Goal: Book appointment/travel/reservation

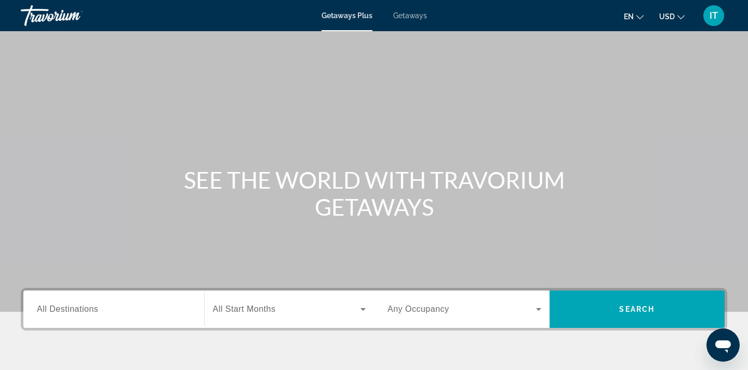
click at [69, 310] on span "All Destinations" at bounding box center [67, 309] width 61 height 9
click at [69, 310] on input "Destination All Destinations" at bounding box center [114, 310] width 154 height 12
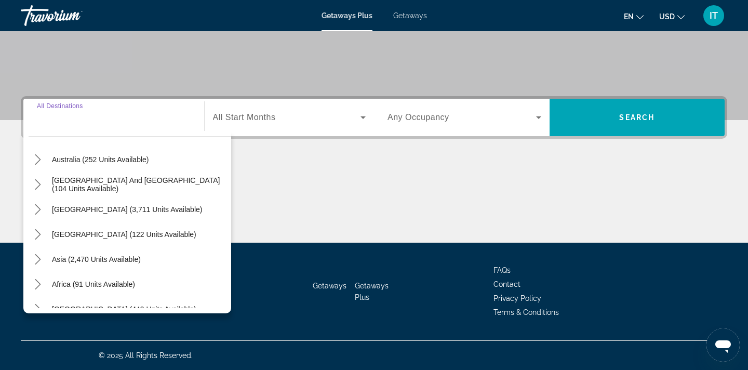
scroll to position [155, 0]
click at [99, 261] on span "Asia (2,470 units available)" at bounding box center [96, 259] width 89 height 8
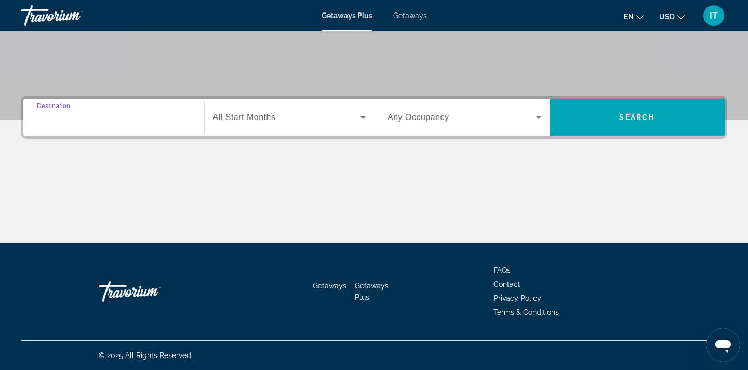
type input "**********"
click at [365, 117] on icon "Search widget" at bounding box center [363, 117] width 5 height 3
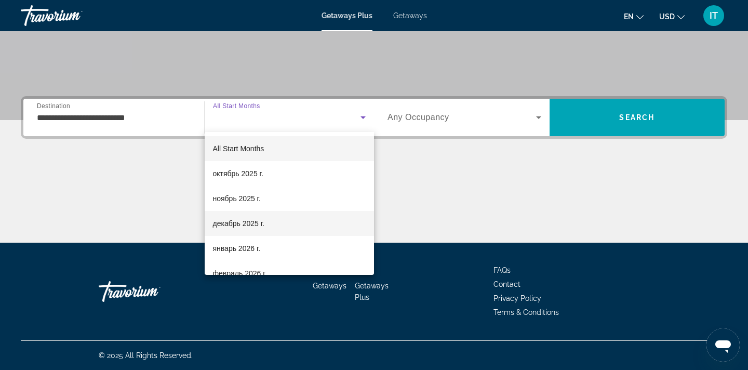
click at [254, 220] on span "декабрь 2025 г." at bounding box center [238, 223] width 51 height 12
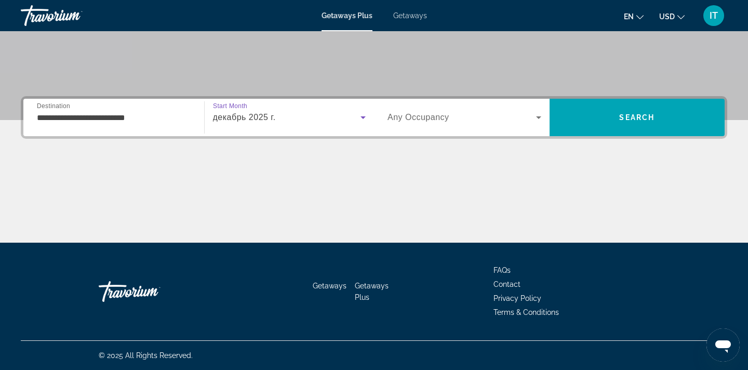
click at [539, 118] on icon "Search widget" at bounding box center [539, 117] width 12 height 12
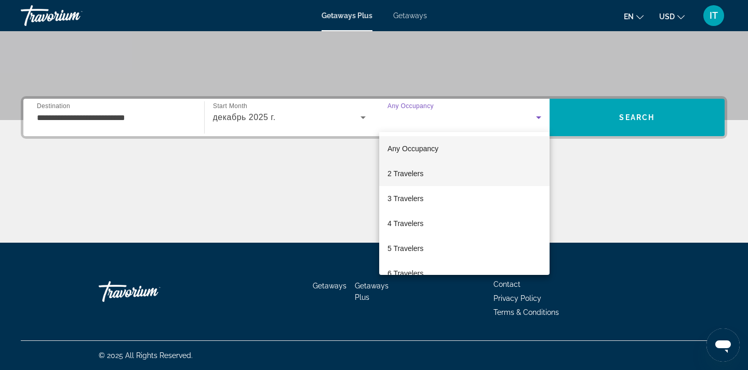
click at [429, 174] on mat-option "2 Travelers" at bounding box center [464, 173] width 170 height 25
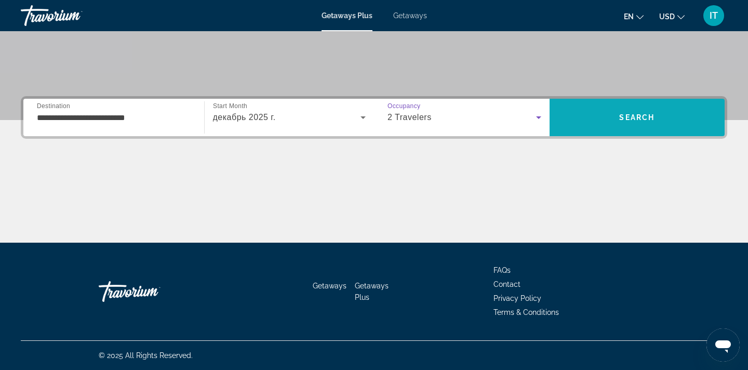
click at [635, 119] on span "Search" at bounding box center [636, 117] width 35 height 8
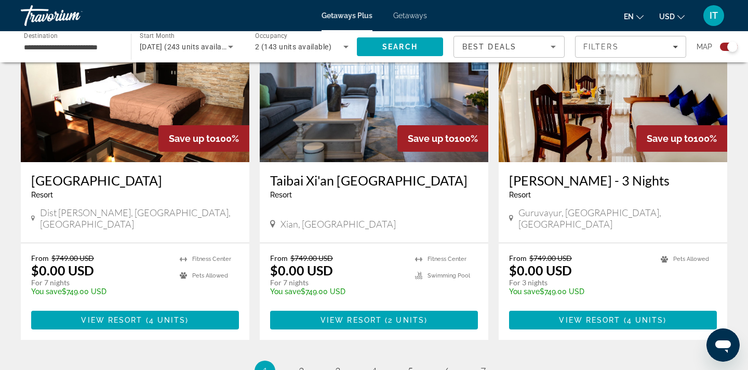
scroll to position [1552, 0]
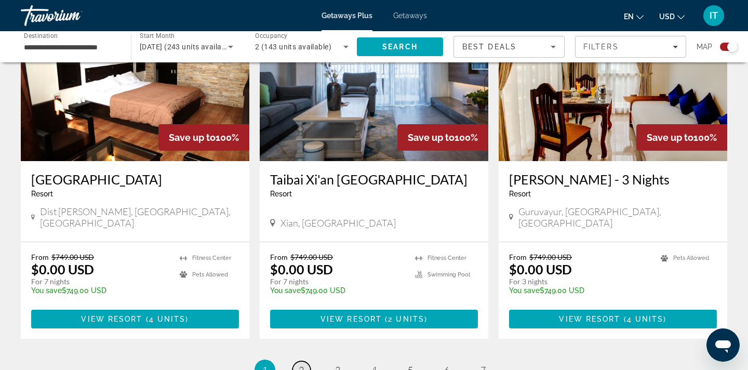
click at [301, 364] on span "2" at bounding box center [301, 369] width 5 height 11
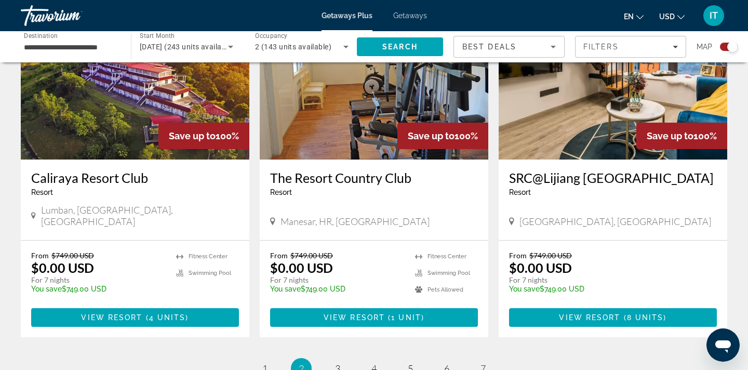
scroll to position [1542, 0]
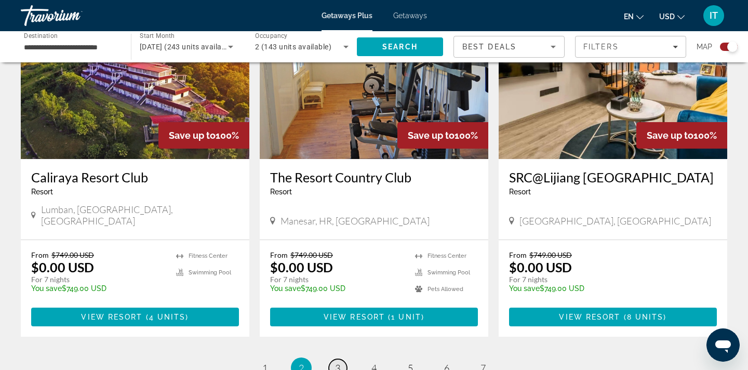
click at [339, 362] on span "3" at bounding box center [337, 367] width 5 height 11
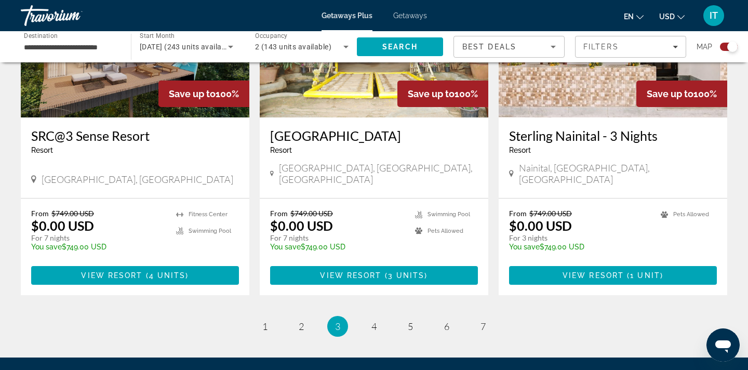
scroll to position [1583, 0]
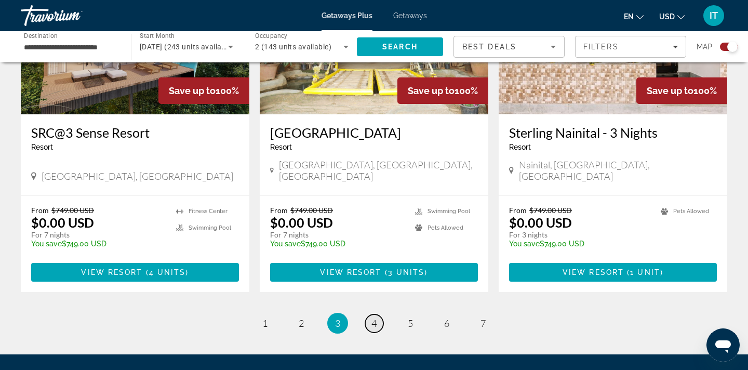
click at [375, 318] on span "4" at bounding box center [374, 323] width 5 height 11
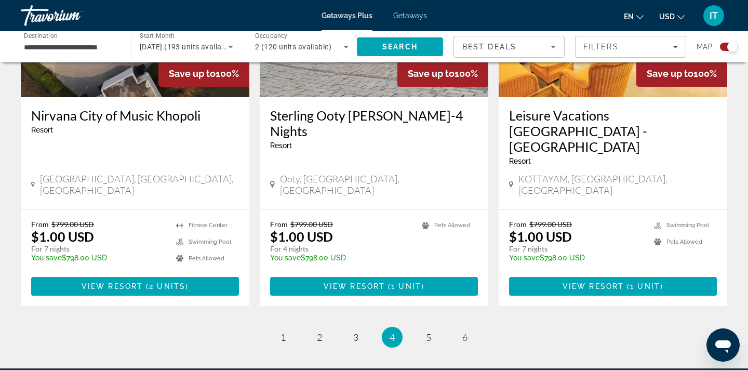
scroll to position [1621, 0]
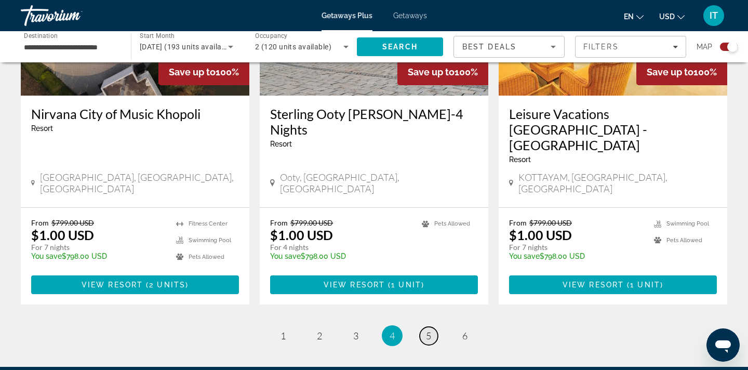
click at [427, 330] on span "5" at bounding box center [428, 335] width 5 height 11
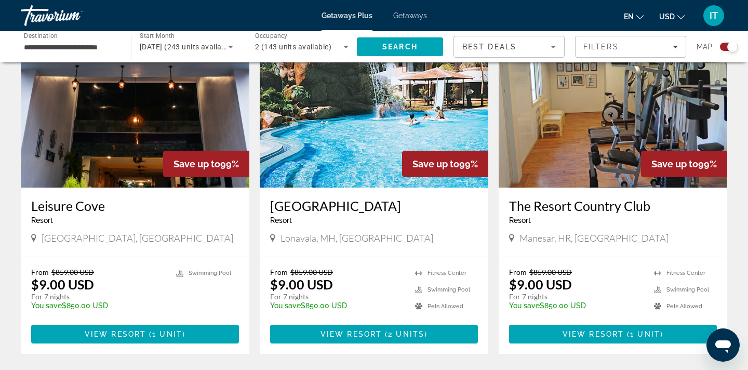
scroll to position [1526, 0]
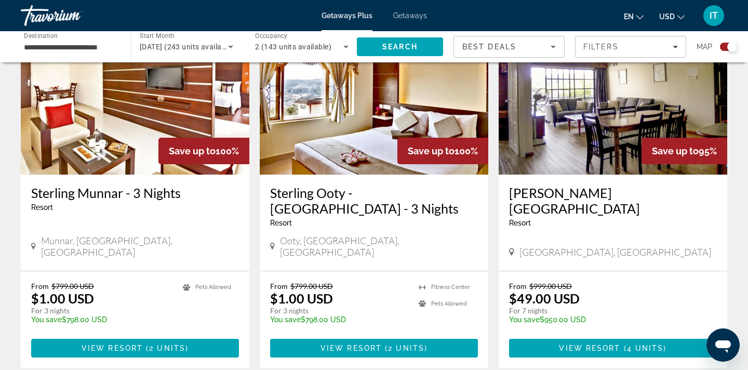
scroll to position [1558, 0]
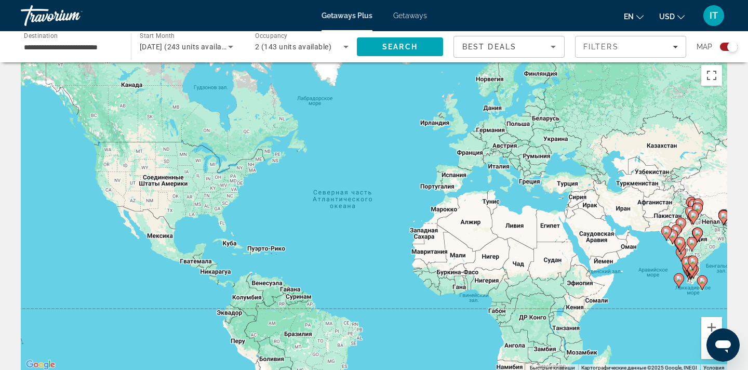
scroll to position [17, 0]
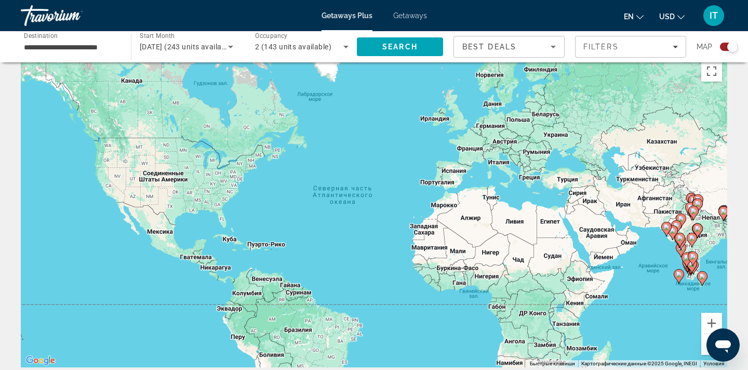
click at [689, 335] on div "Чтобы активировать перетаскивание с помощью клавиатуры, нажмите Alt + Ввод. Пос…" at bounding box center [374, 212] width 707 height 312
click at [707, 348] on button "Открыть окно обмена сообщениями" at bounding box center [723, 344] width 33 height 33
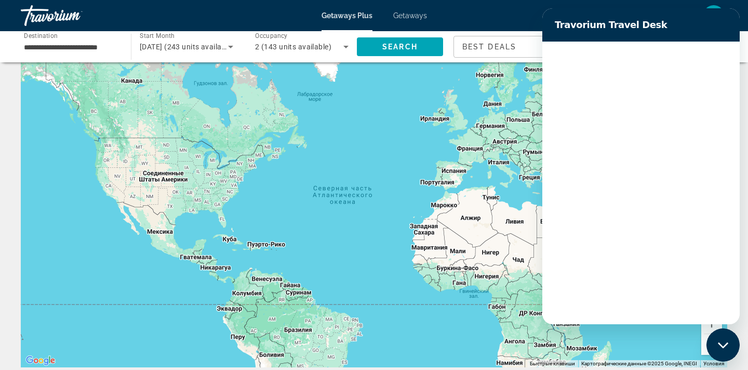
scroll to position [0, 0]
click at [687, 338] on div "Чтобы активировать перетаскивание с помощью клавиатуры, нажмите Alt + Ввод. Пос…" at bounding box center [374, 212] width 707 height 312
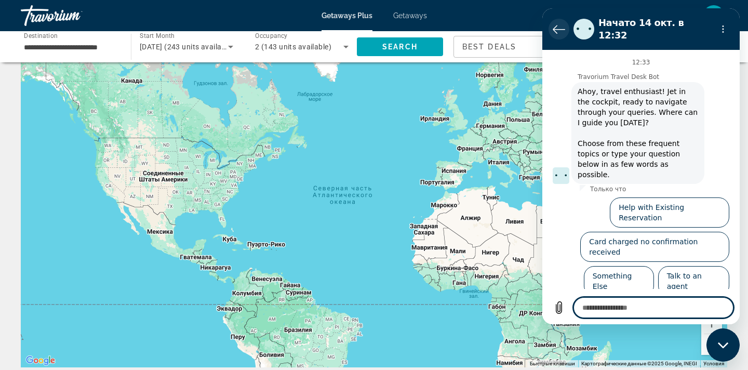
click at [554, 23] on icon "Вернуться к списку разговоров" at bounding box center [559, 29] width 12 height 12
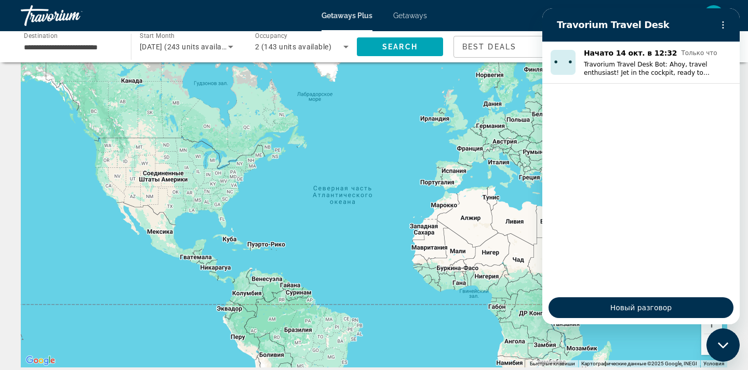
click at [513, 227] on div "Чтобы активировать перетаскивание с помощью клавиатуры, нажмите Alt + Ввод. Пос…" at bounding box center [374, 212] width 707 height 312
click at [518, 187] on div "Чтобы активировать перетаскивание с помощью клавиатуры, нажмите Alt + Ввод. Пос…" at bounding box center [374, 212] width 707 height 312
click at [662, 356] on div "Чтобы активировать перетаскивание с помощью клавиатуры, нажмите Alt + Ввод. Пос…" at bounding box center [374, 212] width 707 height 312
click at [683, 350] on div "Чтобы активировать перетаскивание с помощью клавиатуры, нажмите Alt + Ввод. Пос…" at bounding box center [374, 212] width 707 height 312
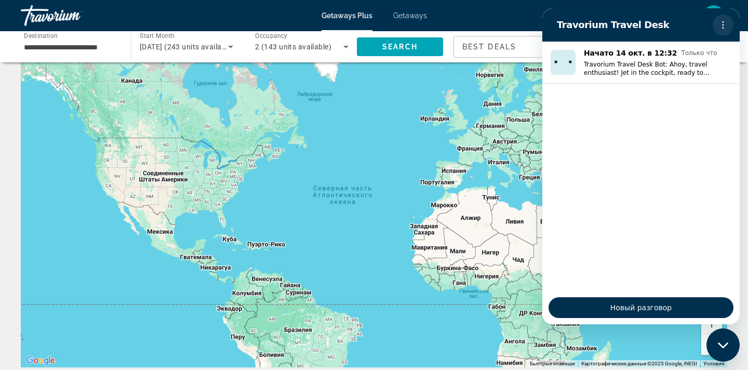
click at [723, 24] on circle "Меню параметров" at bounding box center [724, 25] width 2 height 2
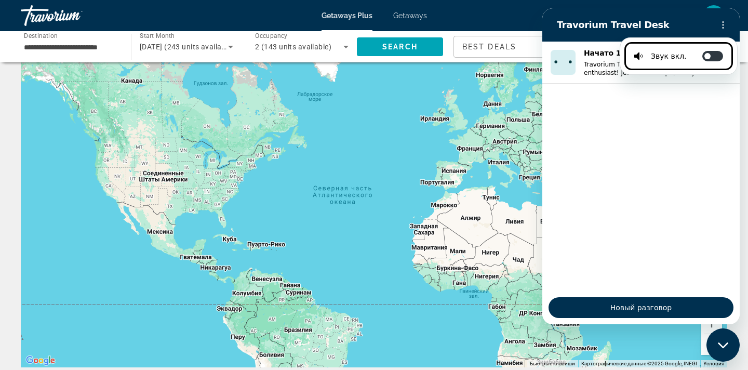
click at [532, 83] on div "Чтобы активировать перетаскивание с помощью клавиатуры, нажмите Alt + Ввод. Пос…" at bounding box center [374, 212] width 707 height 312
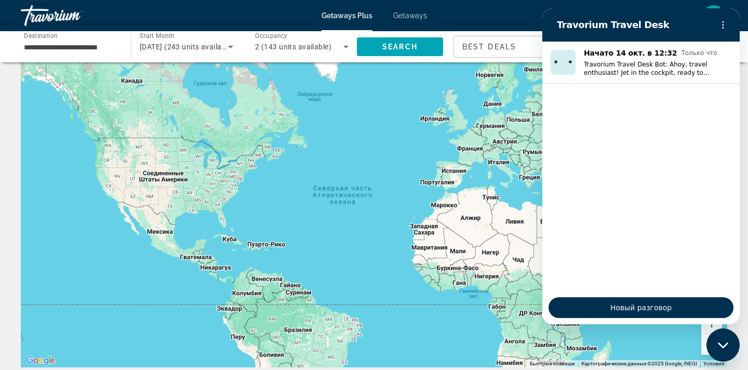
click at [658, 335] on div "Чтобы активировать перетаскивание с помощью клавиатуры, нажмите Alt + Ввод. Пос…" at bounding box center [374, 212] width 707 height 312
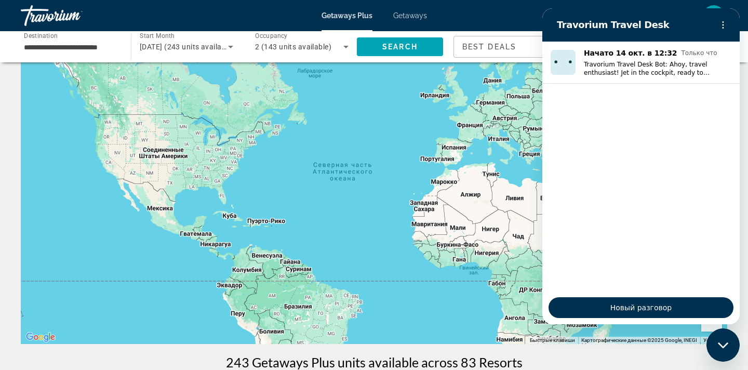
scroll to position [46, 0]
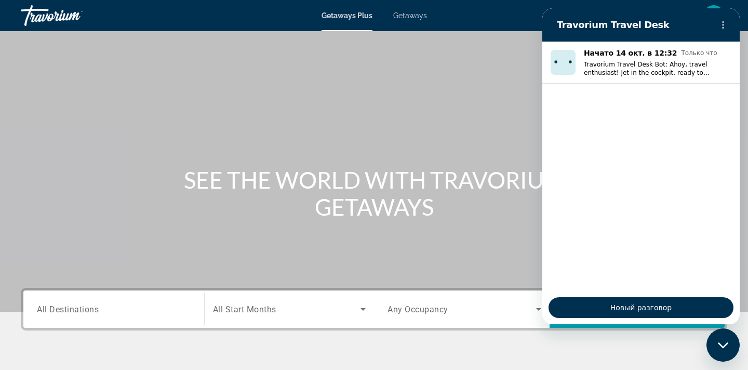
click at [113, 309] on input "Destination All Destinations" at bounding box center [114, 310] width 154 height 12
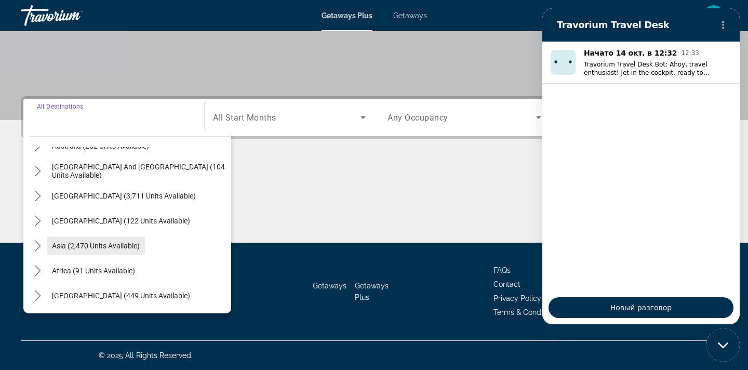
scroll to position [191, 0]
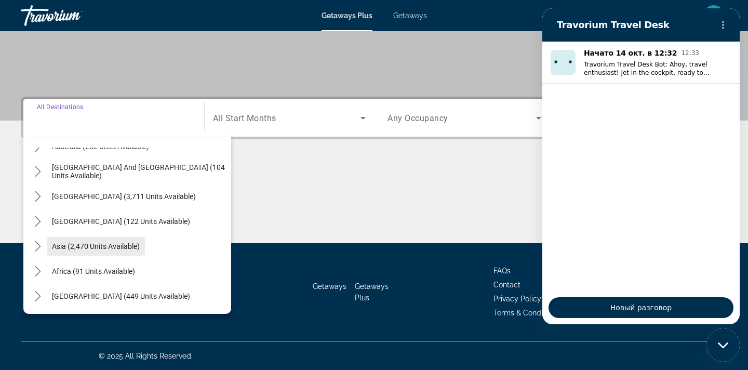
click at [93, 242] on span "Asia (2,470 units available)" at bounding box center [96, 246] width 88 height 8
type input "**********"
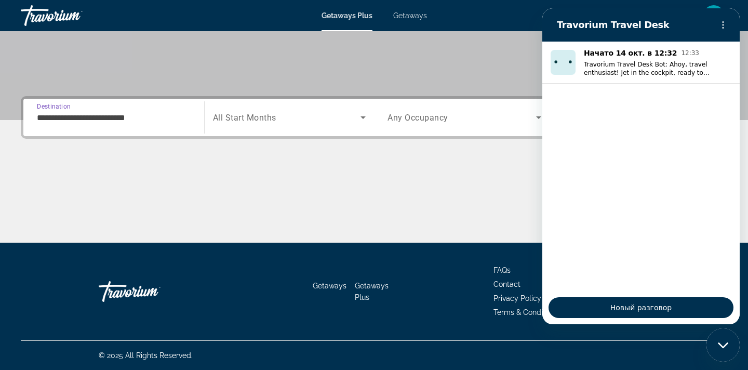
click at [433, 198] on div "Main content" at bounding box center [374, 204] width 707 height 78
click at [720, 24] on icon "Меню параметров" at bounding box center [723, 25] width 8 height 8
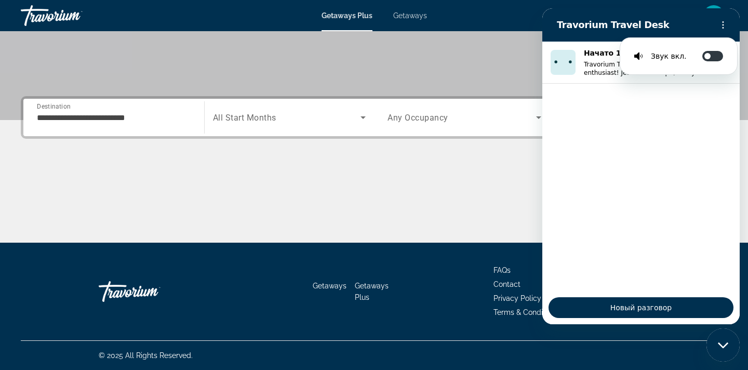
click at [437, 149] on div "**********" at bounding box center [374, 169] width 748 height 147
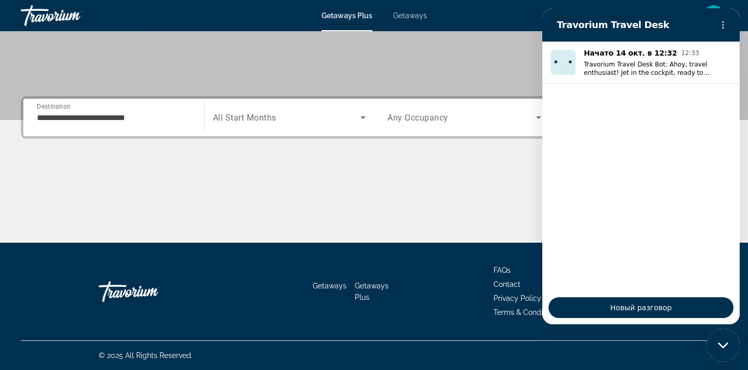
click at [587, 98] on ul "Начато 14 окт. в 12:32 12:33 Travorium Travel Desk Bot: Ahoy, travel enthusiast…" at bounding box center [641, 166] width 197 height 249
click at [562, 93] on ul "Начато 14 окт. в 12:32 12:33 Travorium Travel Desk Bot: Ahoy, travel enthusiast…" at bounding box center [641, 166] width 197 height 249
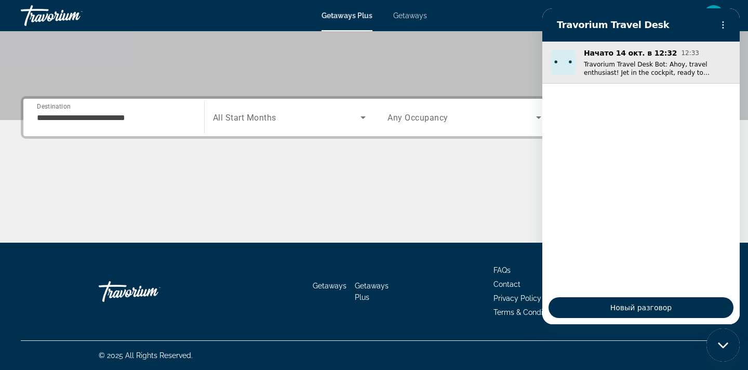
click at [566, 43] on button "Начато 14 окт. в 12:32 12:33 Travorium Travel Desk Bot: Ahoy, travel enthusiast…" at bounding box center [641, 63] width 197 height 42
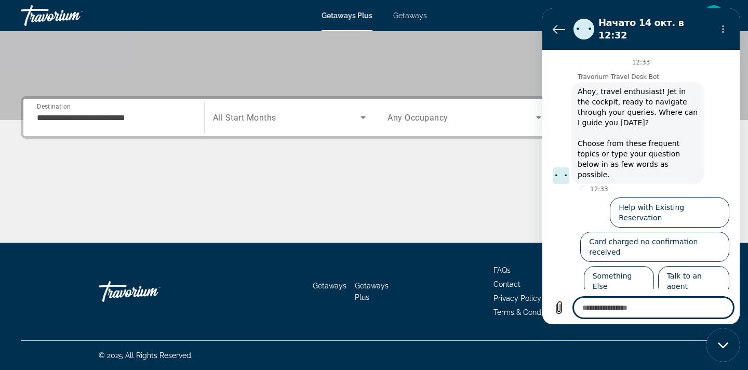
click at [483, 153] on div "**********" at bounding box center [374, 169] width 748 height 147
